Goal: Navigation & Orientation: Find specific page/section

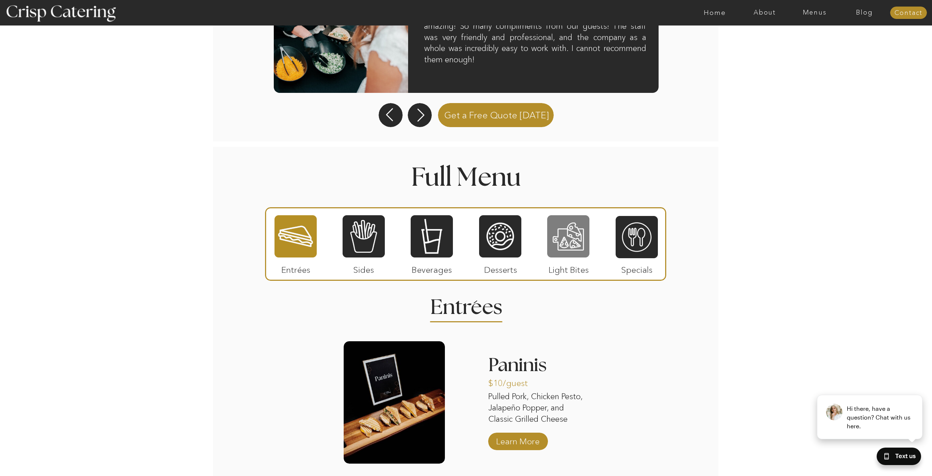
click at [557, 249] on div at bounding box center [568, 236] width 42 height 44
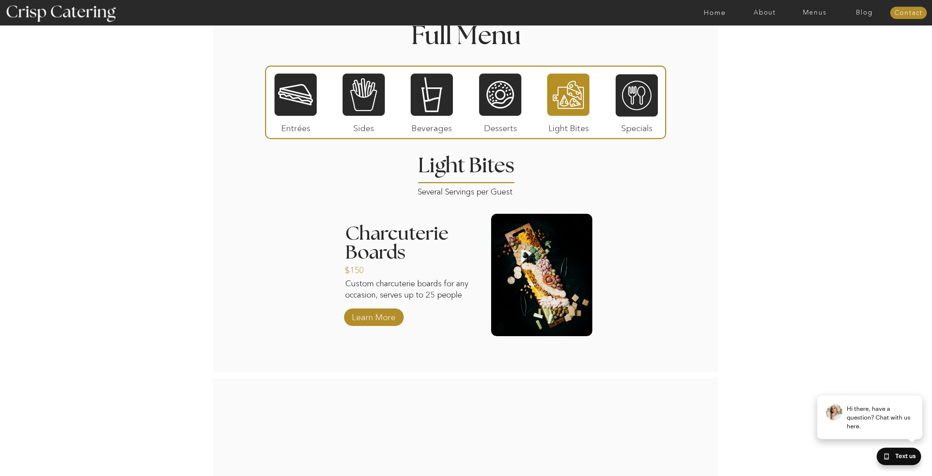
scroll to position [854, 0]
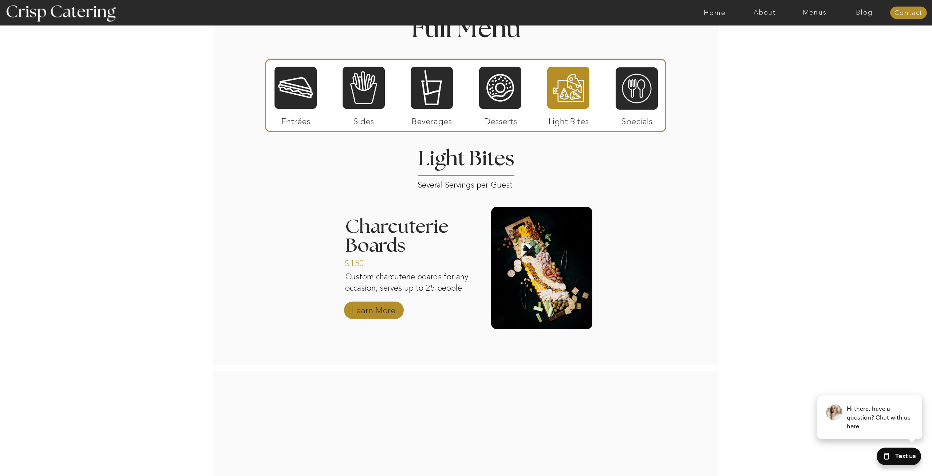
click at [379, 312] on p "Learn More" at bounding box center [373, 308] width 48 height 21
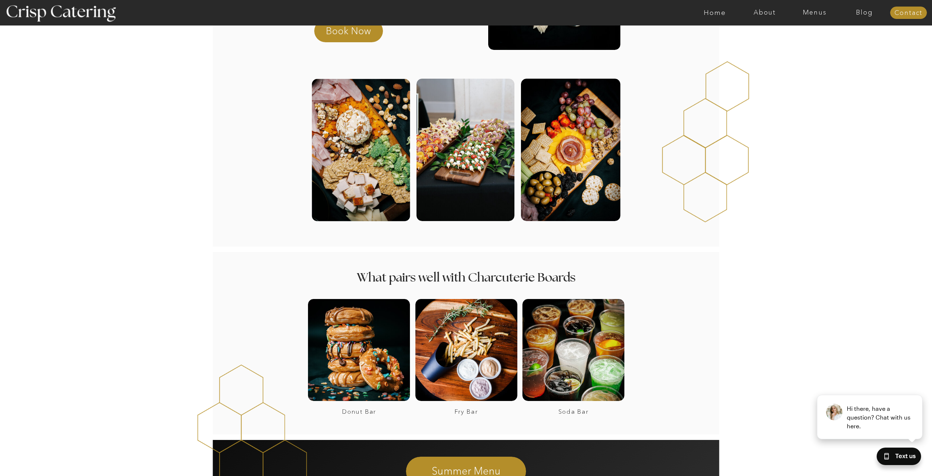
scroll to position [74, 0]
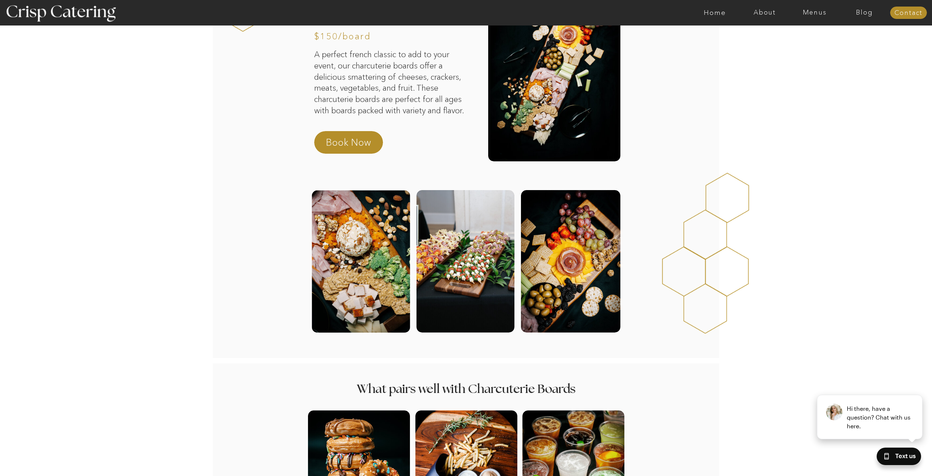
click at [460, 255] on div at bounding box center [465, 261] width 98 height 142
click at [388, 261] on div at bounding box center [361, 261] width 98 height 142
click at [569, 266] on div at bounding box center [570, 261] width 99 height 142
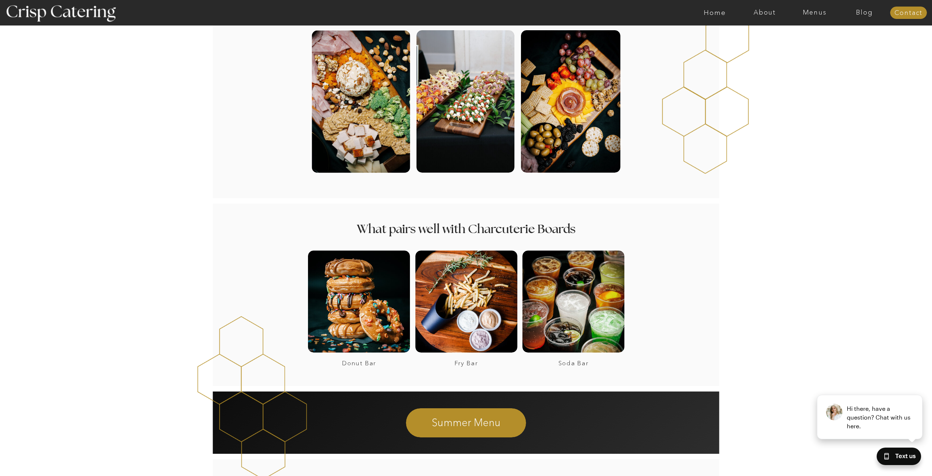
scroll to position [0, 0]
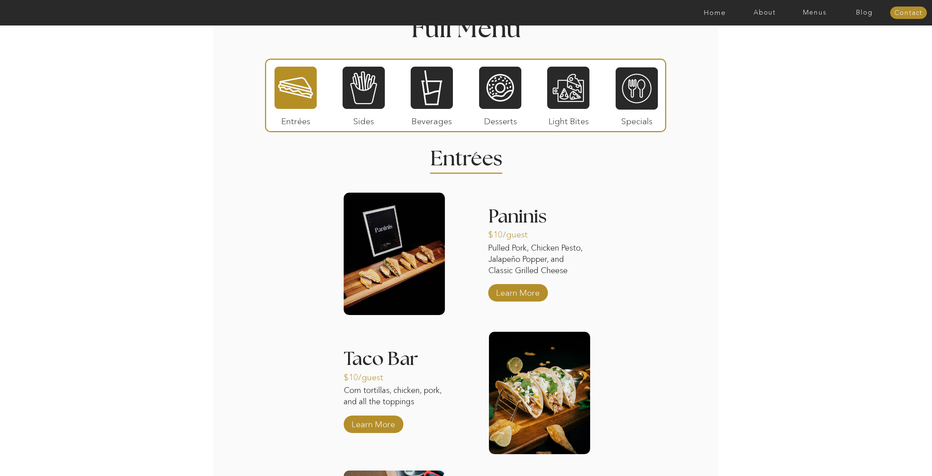
scroll to position [854, 0]
